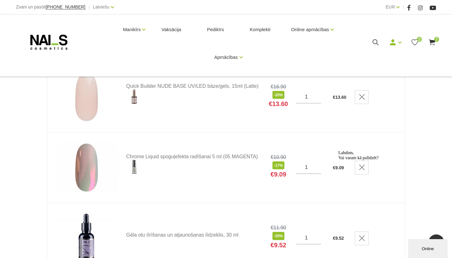
scroll to position [234, 0]
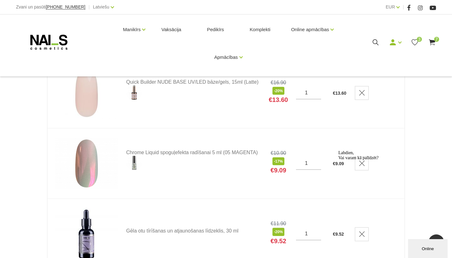
click at [366, 160] on div "Labdien, Vai varam kā palīdzēt?" at bounding box center [395, 155] width 113 height 10
drag, startPoint x: 442, startPoint y: 196, endPoint x: 778, endPoint y: 344, distance: 367.0
click at [339, 150] on icon "Logrīka uzmanības tvērējs" at bounding box center [339, 150] width 0 height 0
click at [365, 162] on link "Delete" at bounding box center [362, 163] width 14 height 14
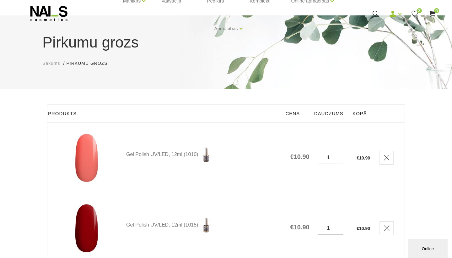
scroll to position [29, 0]
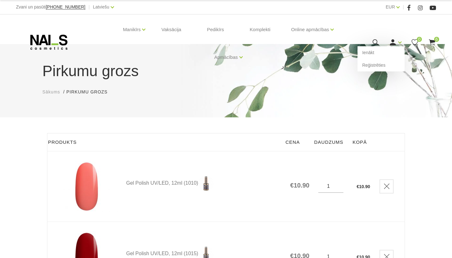
click at [396, 43] on icon at bounding box center [393, 42] width 8 height 8
click at [392, 53] on link "Ienākt" at bounding box center [381, 52] width 47 height 13
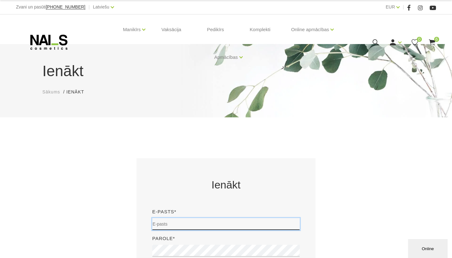
type input "elizabete.petrovska@gmail.com"
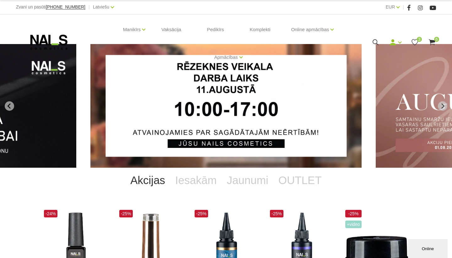
click at [433, 39] on icon at bounding box center [432, 42] width 8 height 8
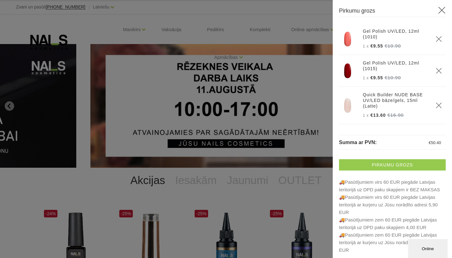
click at [419, 162] on link "Pirkumu grozs" at bounding box center [392, 164] width 107 height 11
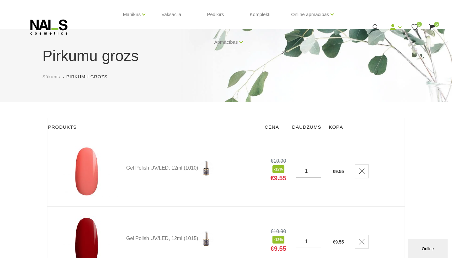
scroll to position [15, 0]
